Goal: Check status

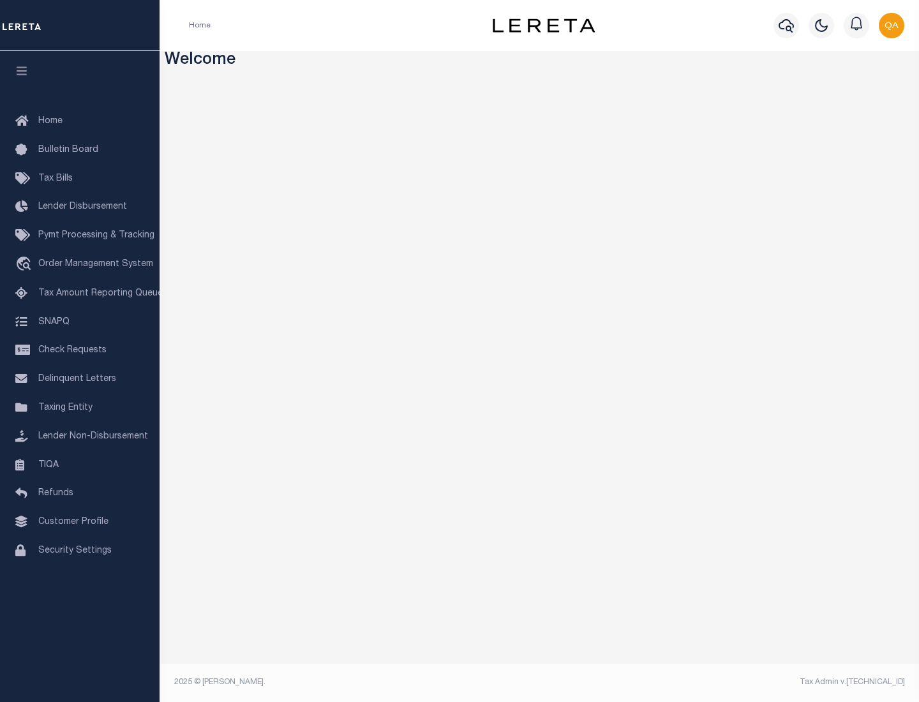
click at [80, 350] on span "Check Requests" at bounding box center [72, 350] width 68 height 9
select select "50"
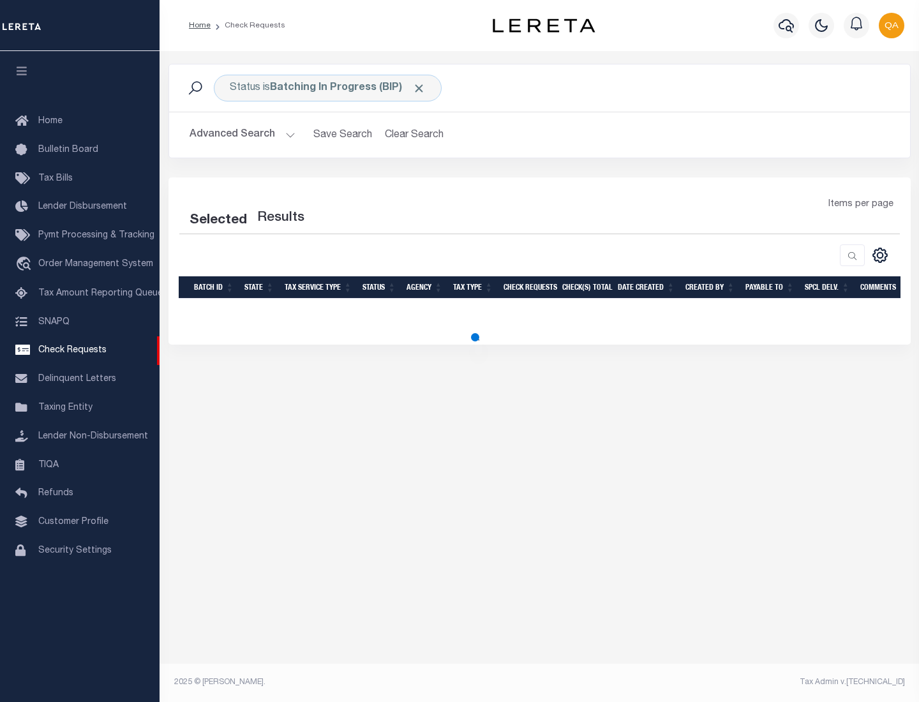
select select "50"
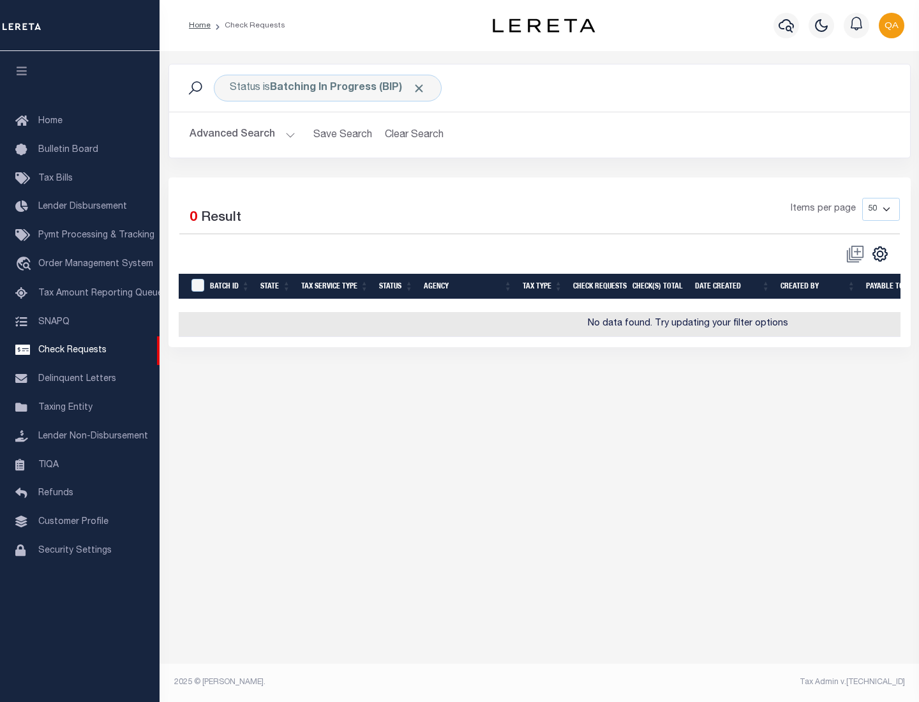
click at [419, 88] on span "Click to Remove" at bounding box center [418, 88] width 13 height 13
